Goal: Task Accomplishment & Management: Complete application form

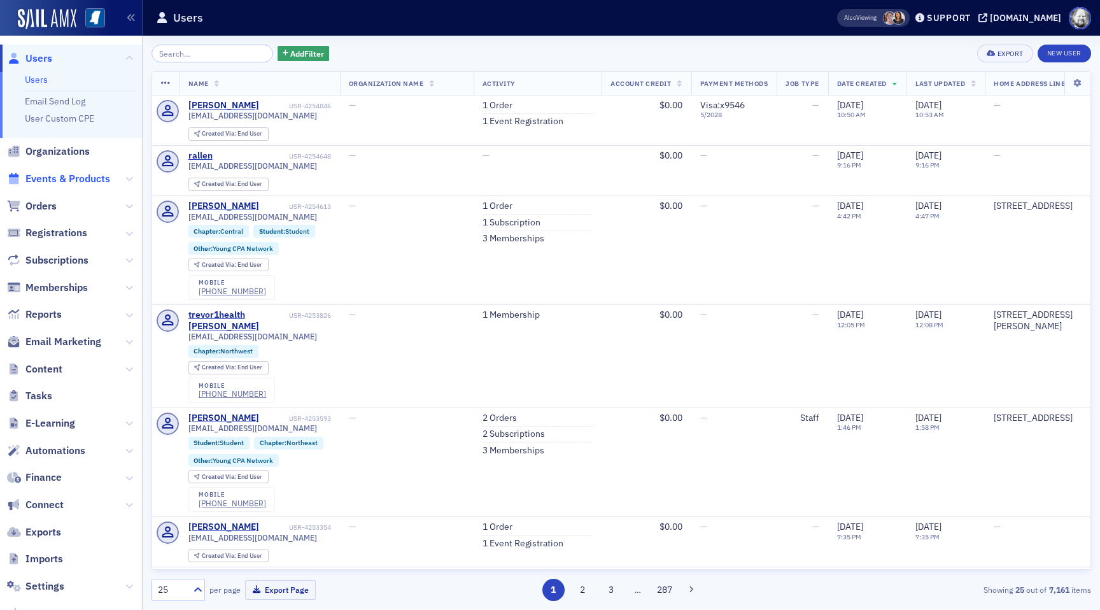
click at [71, 181] on span "Events & Products" at bounding box center [67, 179] width 85 height 14
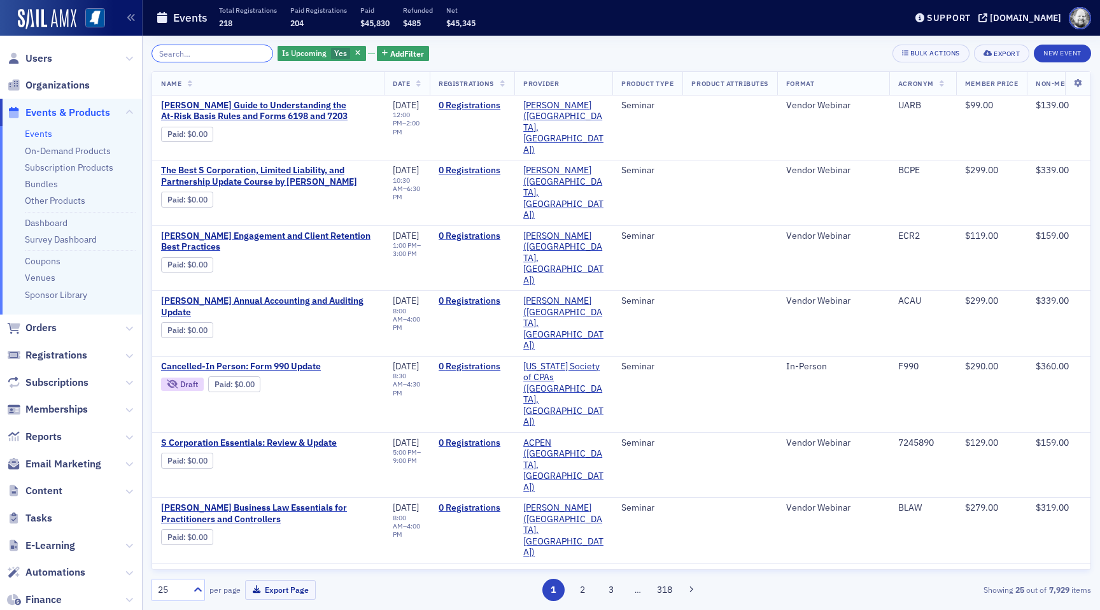
click at [192, 52] on input "search" at bounding box center [213, 54] width 122 height 18
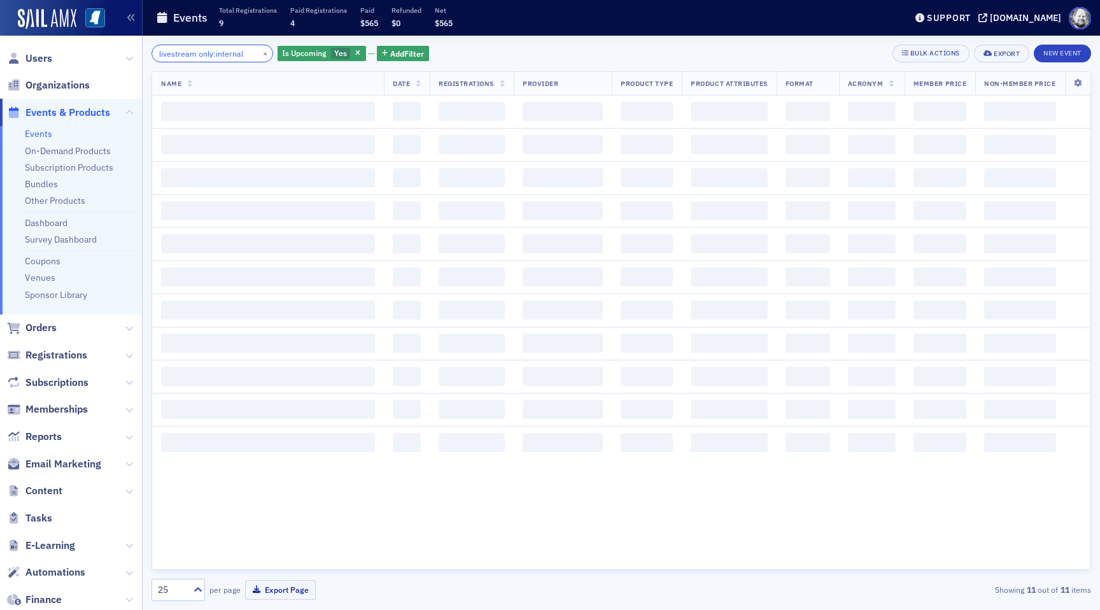
scroll to position [0, 1]
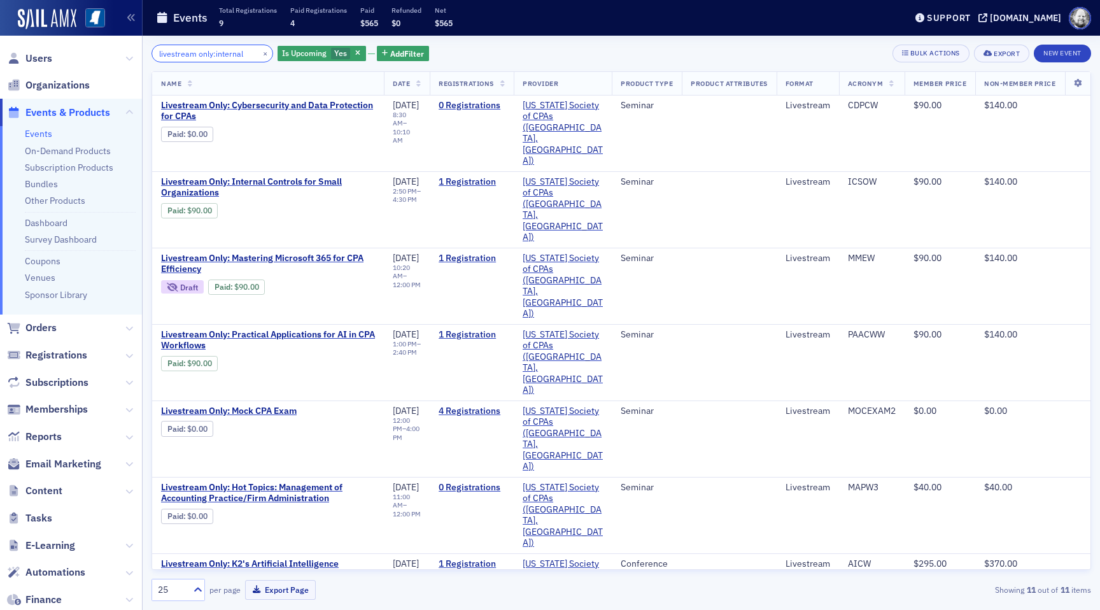
type input "livestream only:internal"
click at [325, 176] on span "Livestream Only: Internal Controls for Small Organizations" at bounding box center [268, 187] width 214 height 22
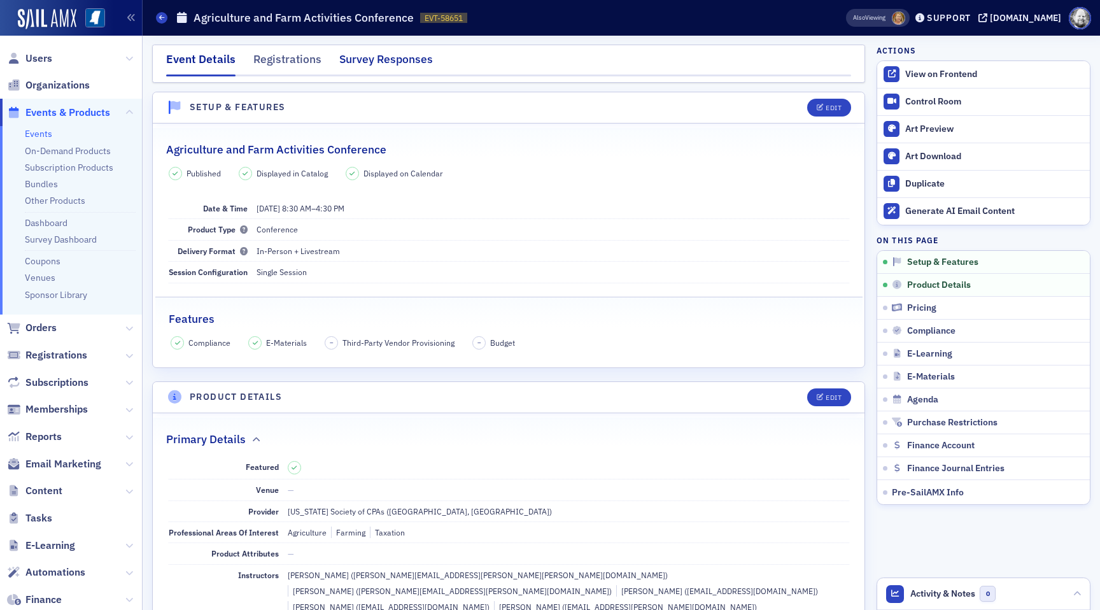
click at [390, 59] on div "Survey Responses" at bounding box center [386, 63] width 94 height 24
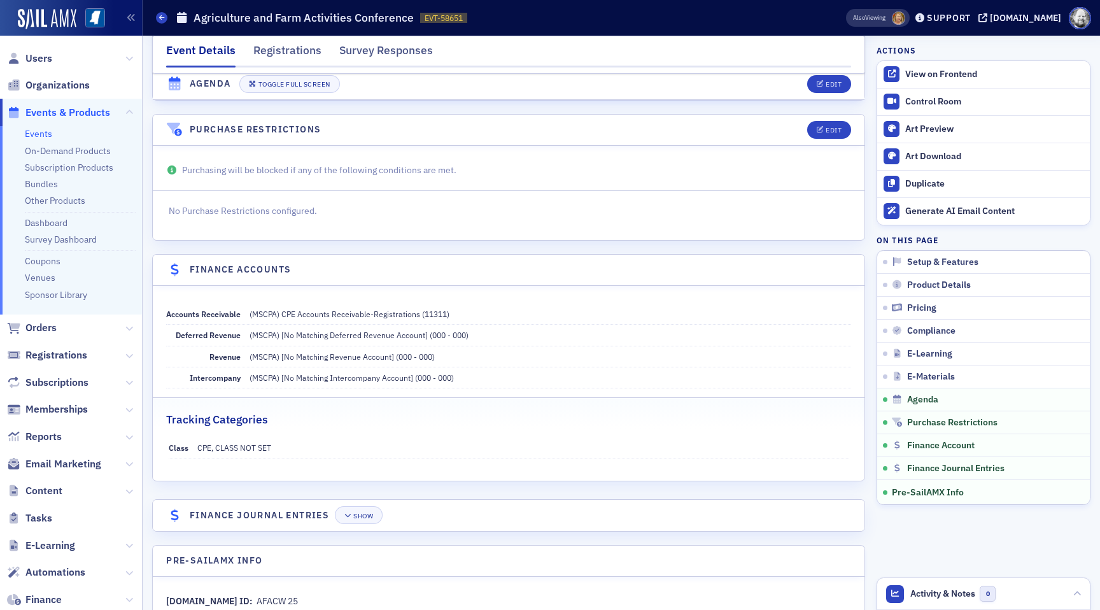
scroll to position [2147, 0]
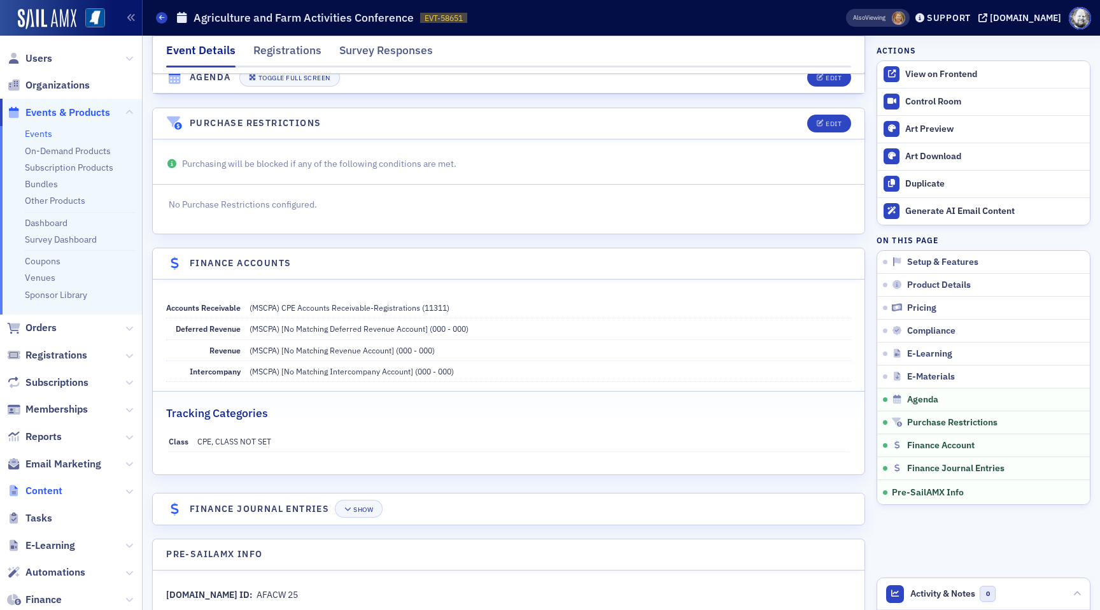
click at [43, 490] on span "Content" at bounding box center [43, 491] width 37 height 14
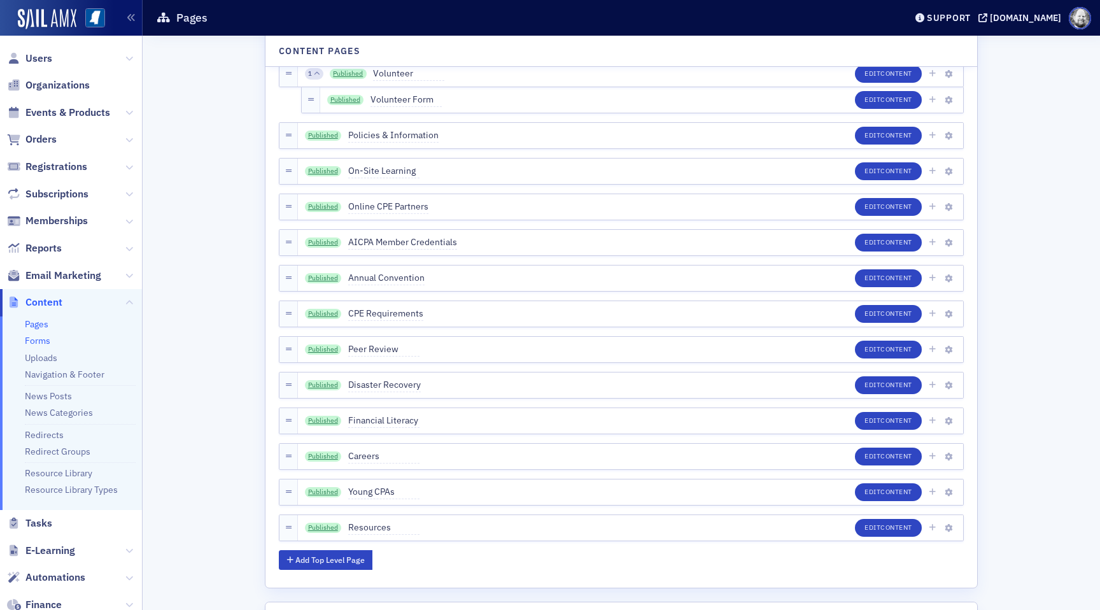
click at [48, 340] on link "Forms" at bounding box center [37, 340] width 25 height 11
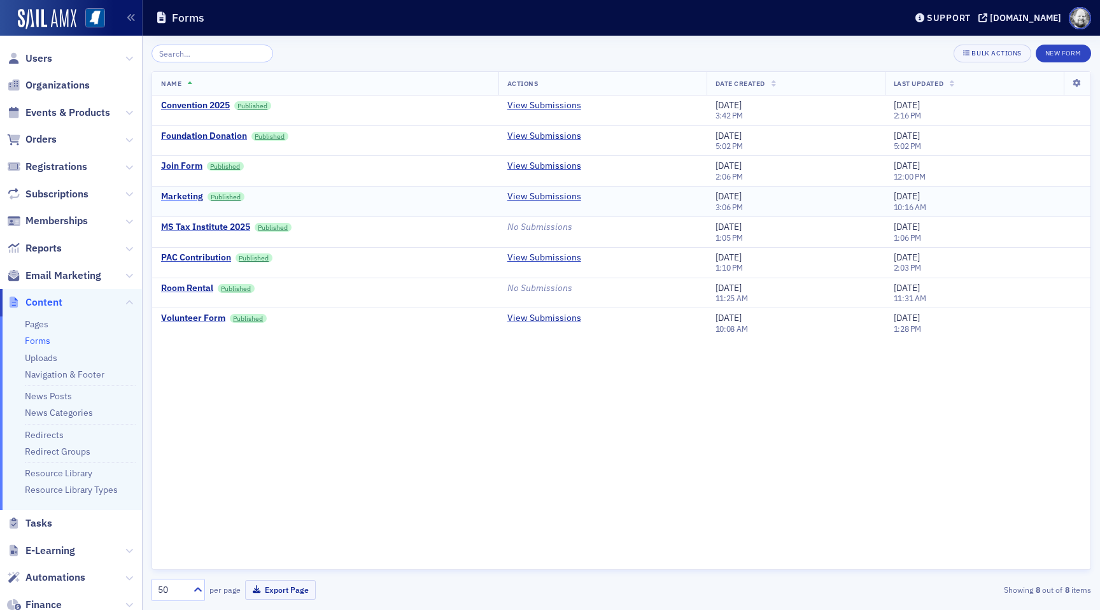
click at [183, 196] on div "Marketing" at bounding box center [182, 196] width 42 height 11
click at [1066, 55] on button "New Form" at bounding box center [1063, 54] width 55 height 18
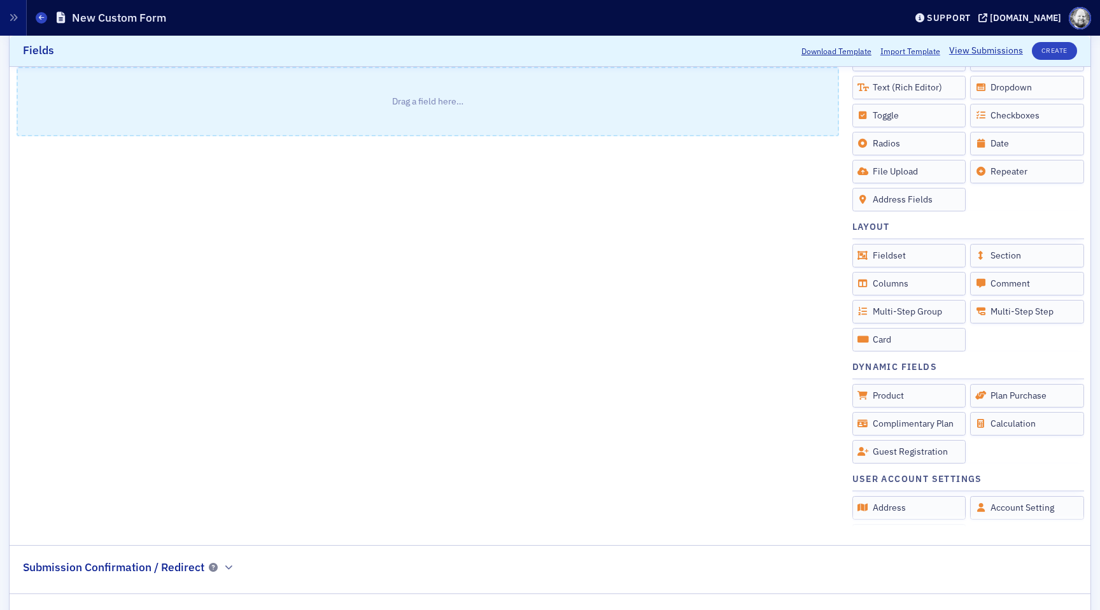
scroll to position [379, 0]
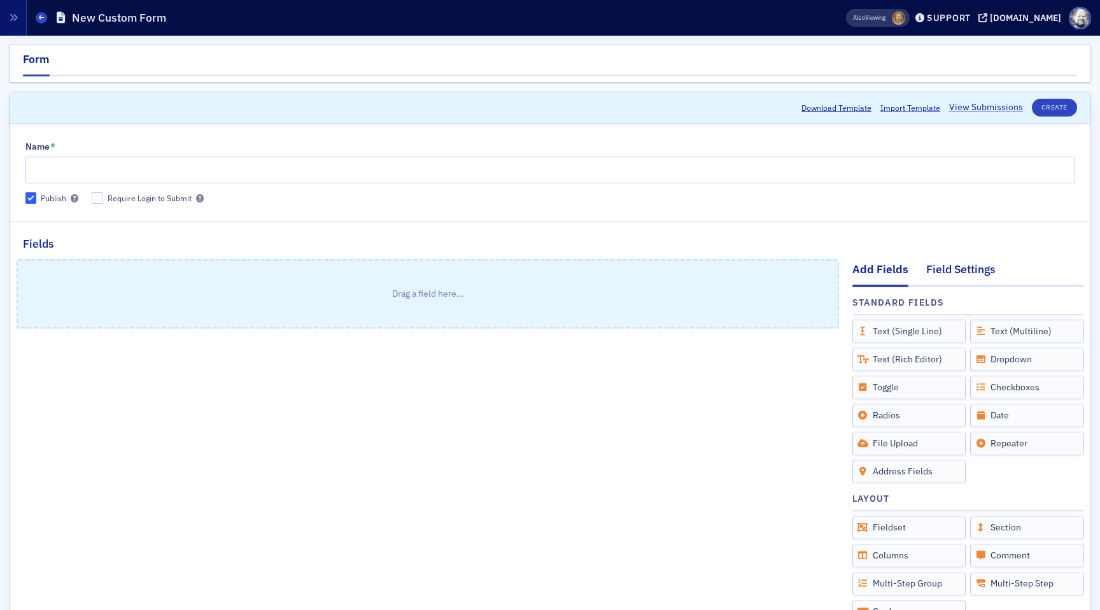
click at [972, 267] on div "Field Settings" at bounding box center [960, 273] width 69 height 24
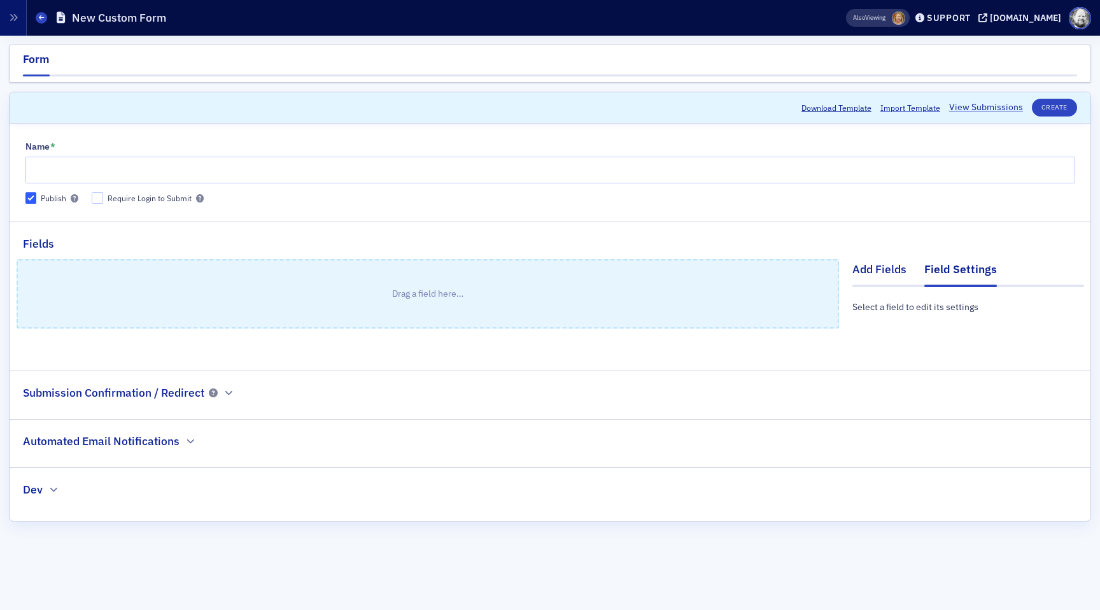
click at [898, 264] on div "Add Fields" at bounding box center [879, 273] width 54 height 24
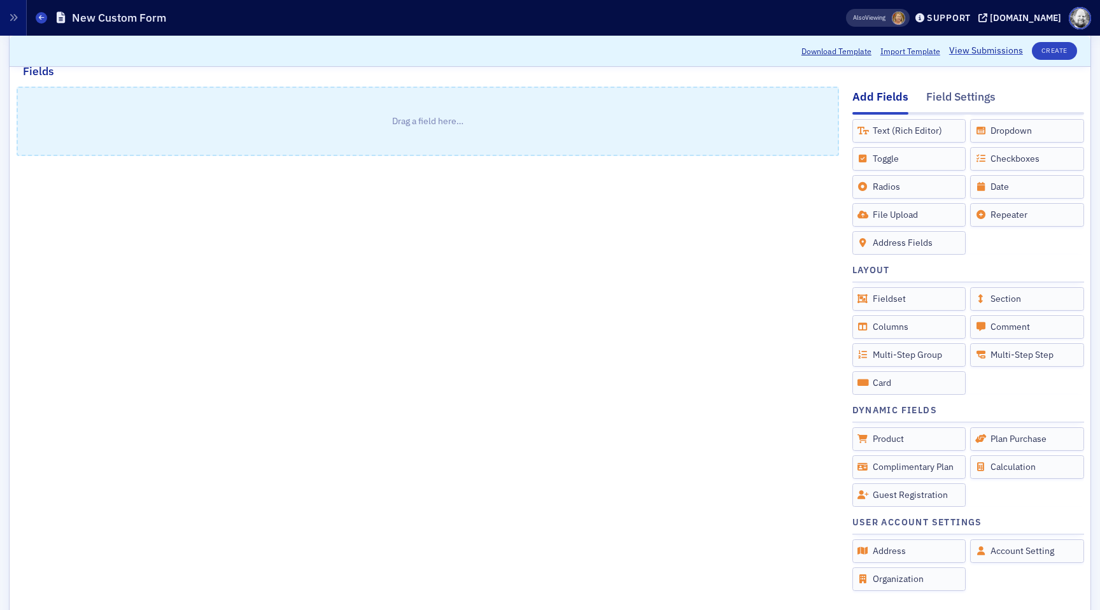
scroll to position [271, 0]
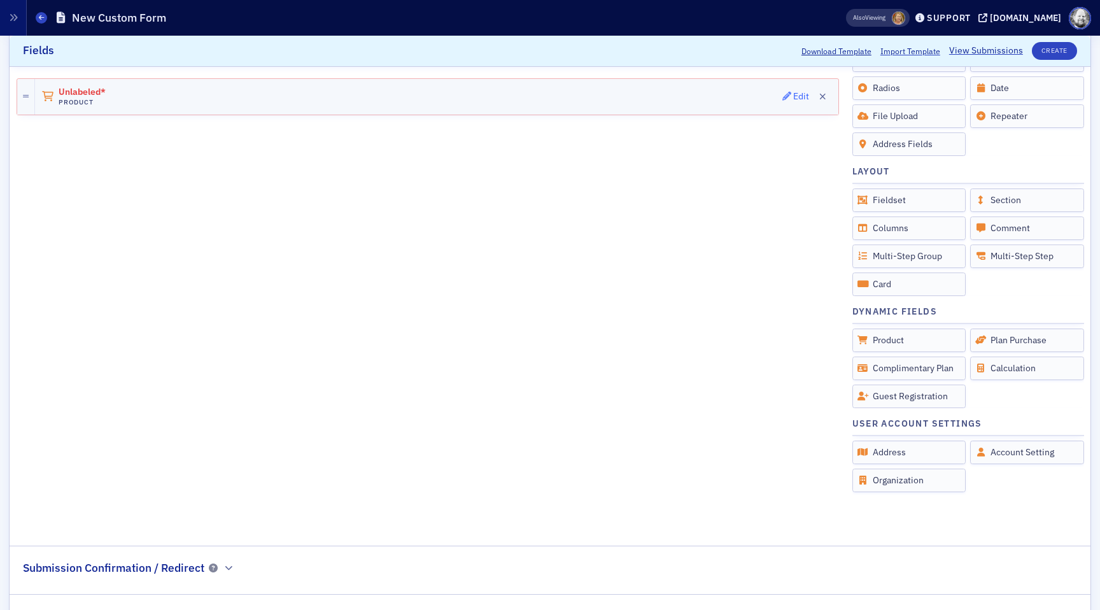
click at [800, 94] on div "Edit" at bounding box center [801, 96] width 16 height 7
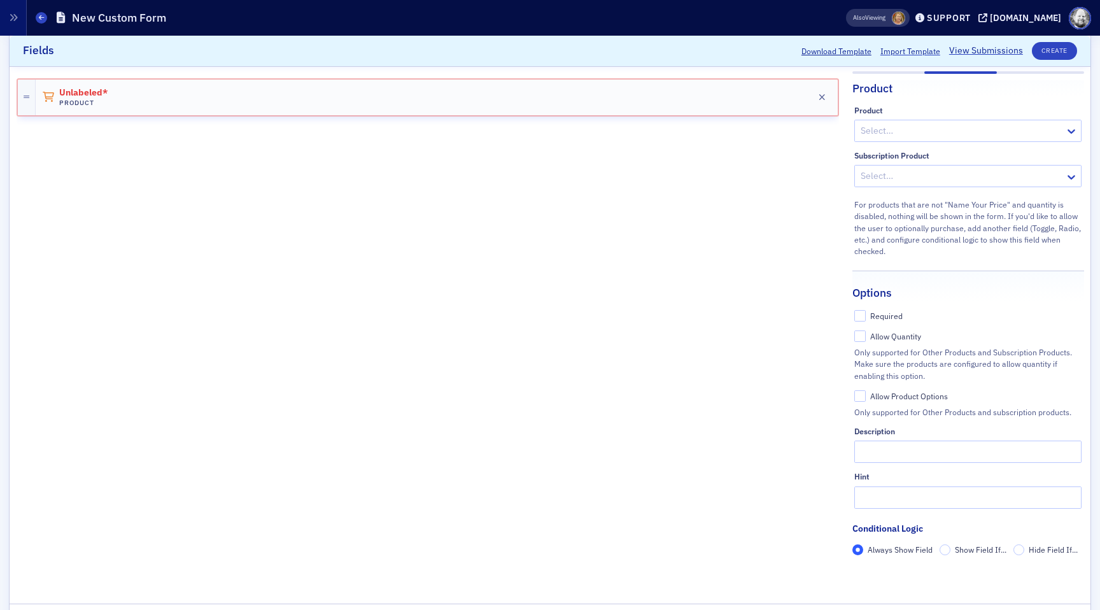
scroll to position [201, 0]
